Goal: Task Accomplishment & Management: Manage account settings

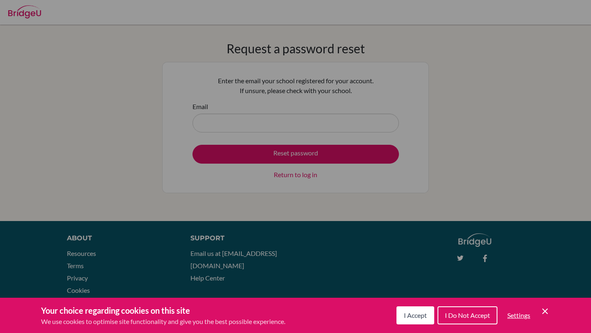
click at [426, 315] on button "I Accept" at bounding box center [415, 315] width 38 height 18
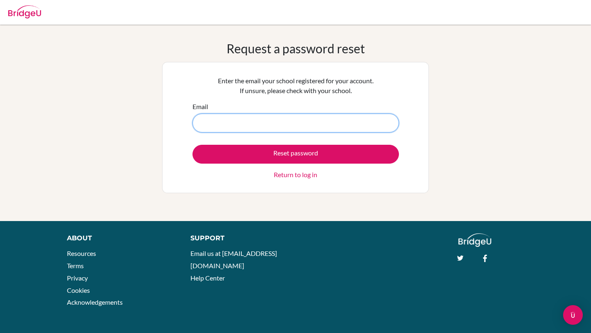
click at [299, 130] on input "Email" at bounding box center [295, 123] width 206 height 19
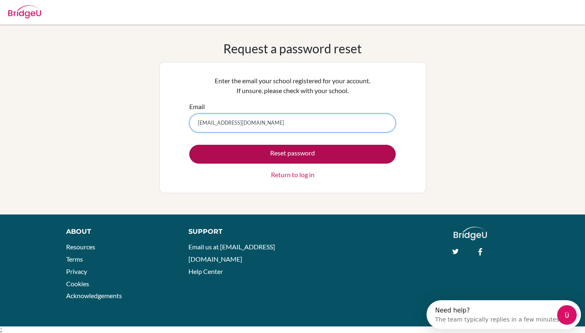
type input "[EMAIL_ADDRESS][DOMAIN_NAME]"
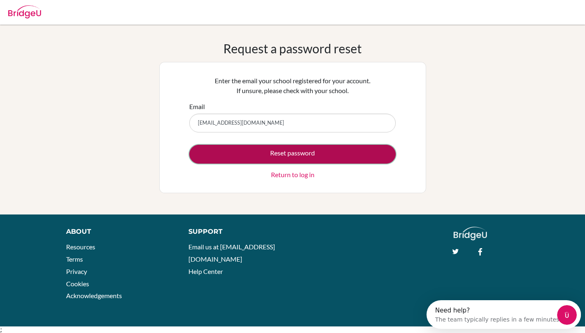
click at [308, 160] on button "Reset password" at bounding box center [292, 154] width 206 height 19
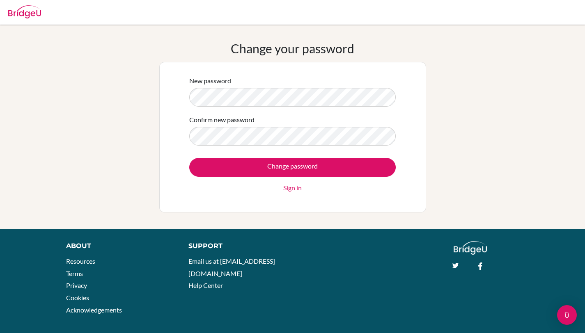
click at [167, 102] on div "New password Confirm new password Change password Sign in" at bounding box center [292, 137] width 267 height 151
click at [178, 98] on div "New password Confirm new password Change password Sign in" at bounding box center [292, 137] width 267 height 151
click at [166, 135] on div "New password Confirm new password Change password Sign in" at bounding box center [292, 137] width 267 height 151
click at [256, 147] on form "New password Confirm new password Change password Sign in" at bounding box center [292, 134] width 206 height 117
click at [193, 86] on form "New password Confirm new password Change password Sign in" at bounding box center [292, 134] width 206 height 117
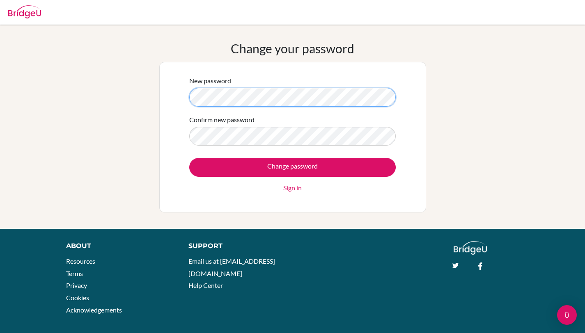
click at [177, 103] on div "New password Confirm new password Change password Sign in" at bounding box center [292, 137] width 267 height 151
click at [183, 96] on div "New password Confirm new password Change password Sign in" at bounding box center [292, 137] width 267 height 151
